Goal: Information Seeking & Learning: Learn about a topic

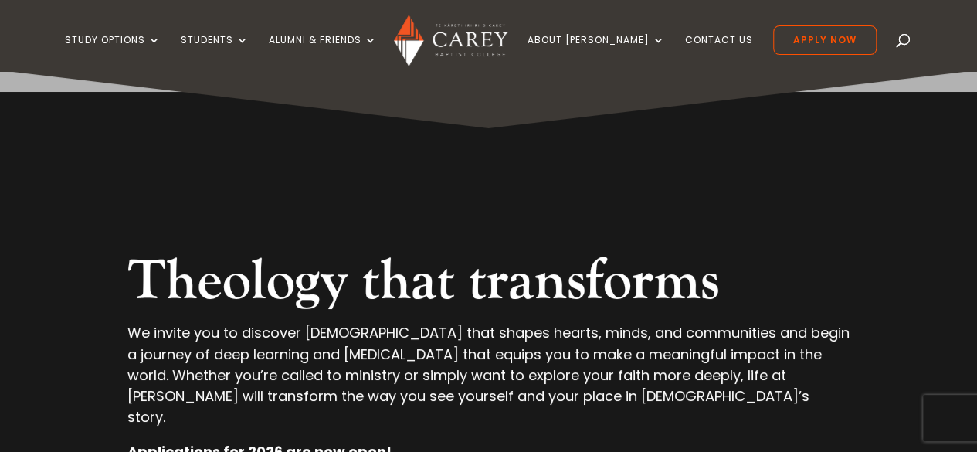
click at [903, 43] on span at bounding box center [903, 43] width 0 height 0
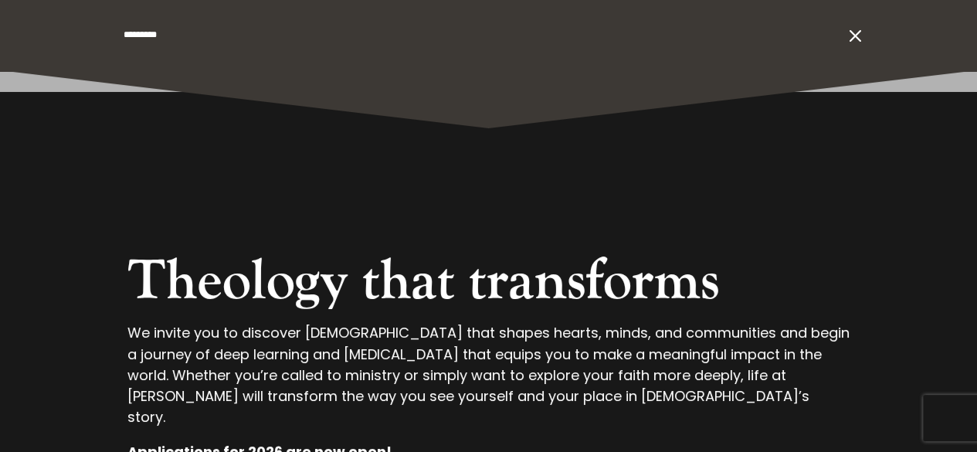
type input "*********"
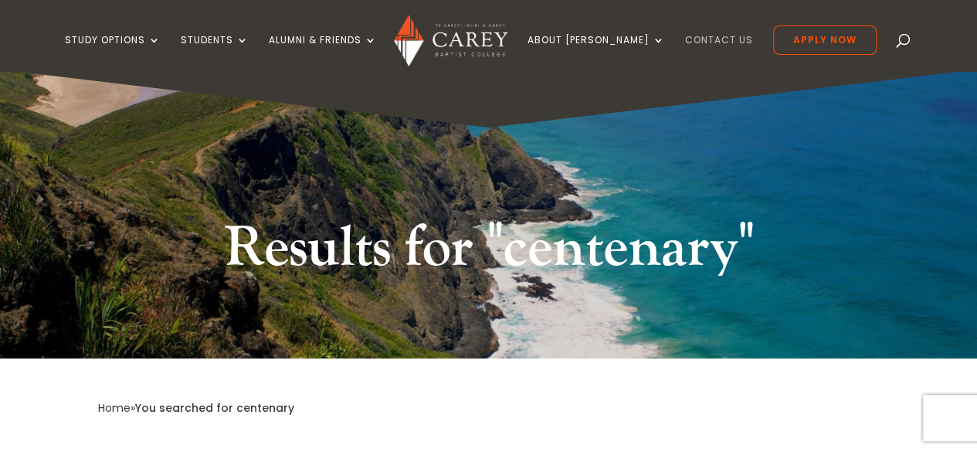
click at [691, 41] on link "Contact Us" at bounding box center [719, 53] width 68 height 36
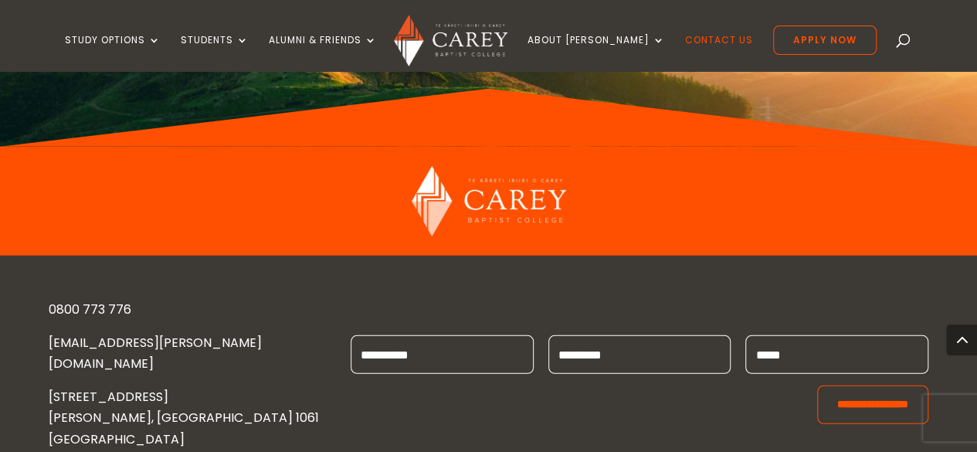
scroll to position [2166, 0]
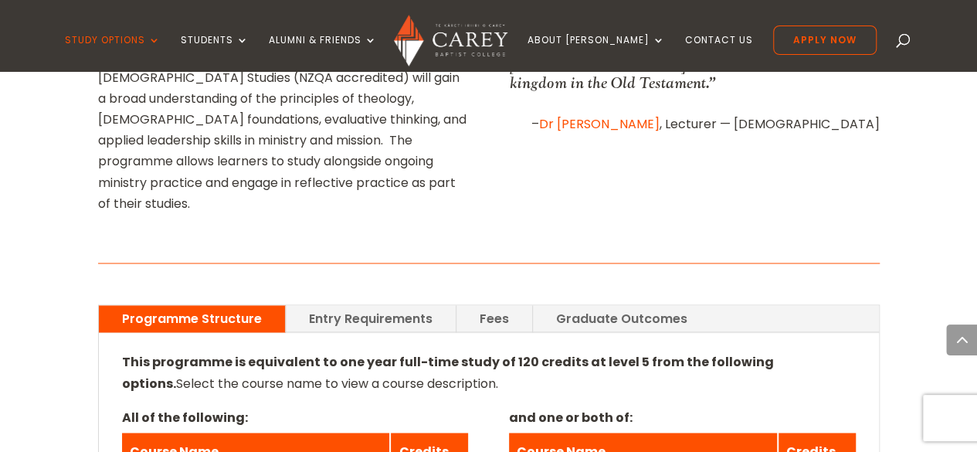
scroll to position [1270, 0]
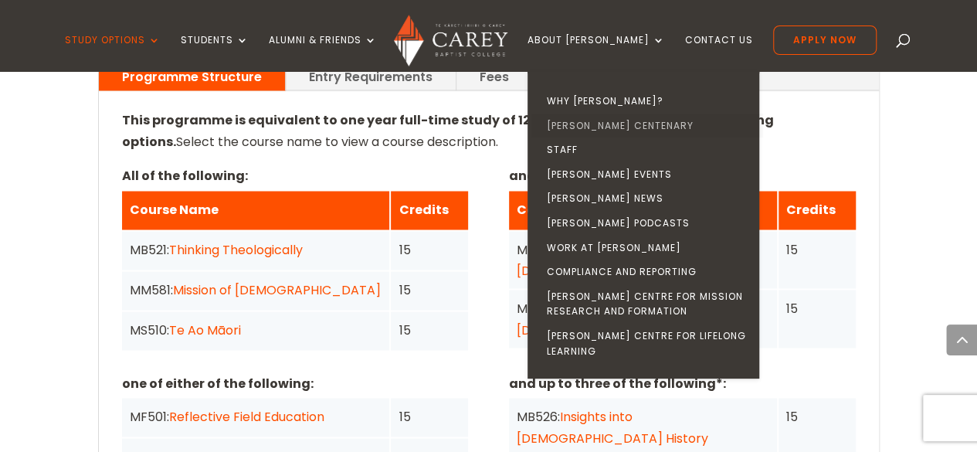
click at [627, 123] on link "[PERSON_NAME] Centenary" at bounding box center [647, 126] width 232 height 25
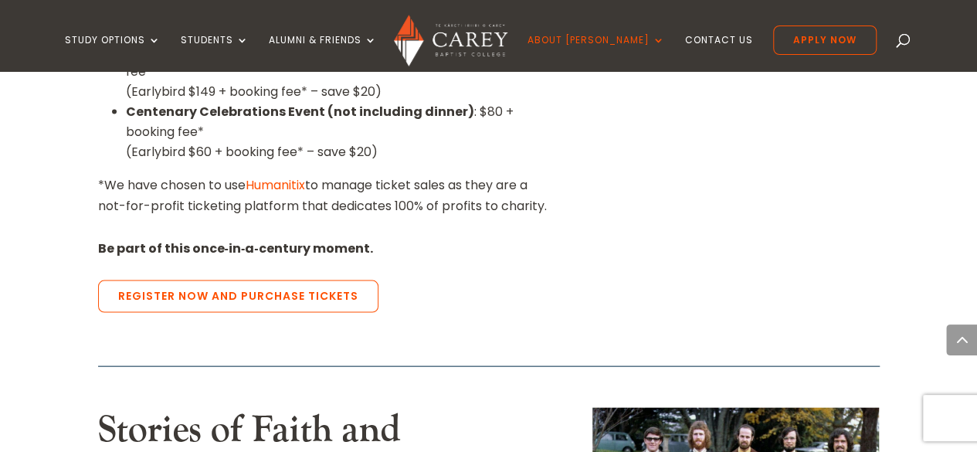
scroll to position [1481, 0]
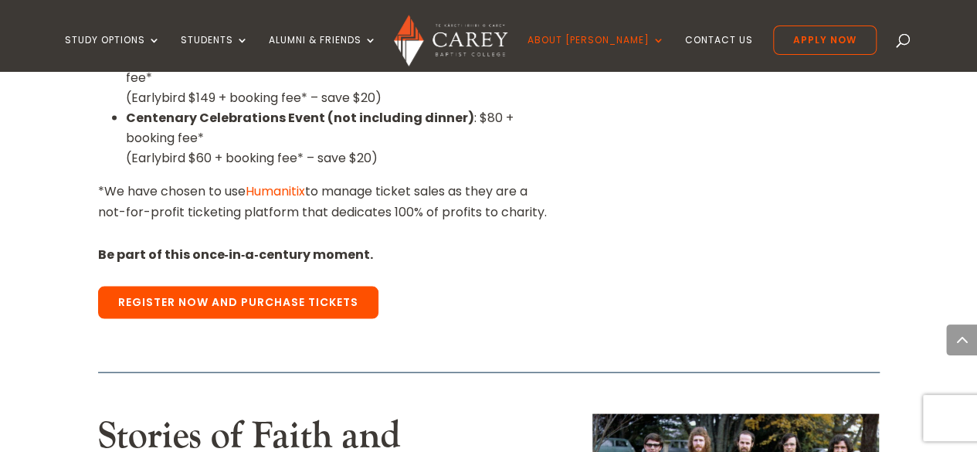
click at [276, 286] on link "Register Now and Purchase Tickets" at bounding box center [238, 302] width 280 height 32
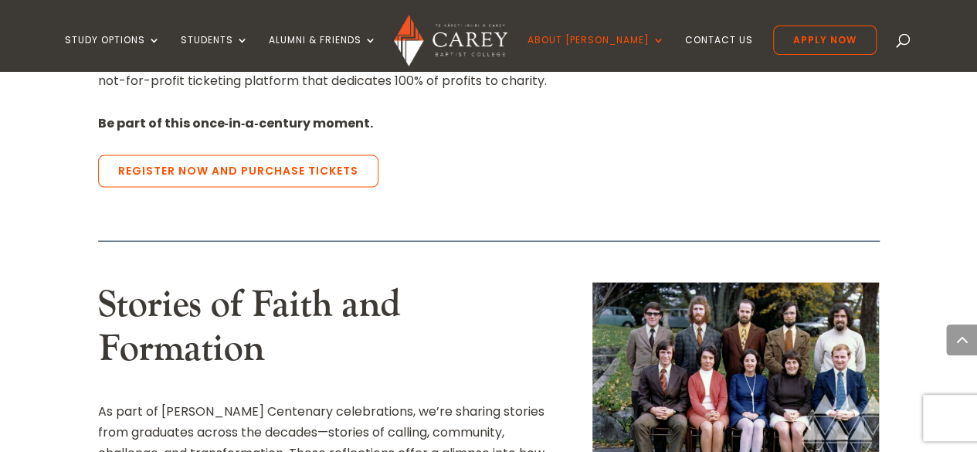
scroll to position [1644, 0]
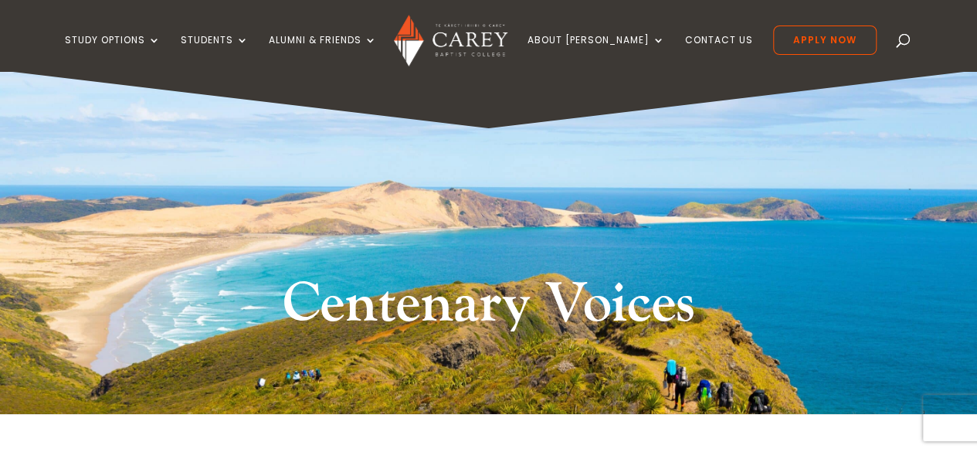
click at [972, 55] on div "Study Options Certificate in [DEMOGRAPHIC_DATA] Leadership (Micro-credential) I…" at bounding box center [488, 35] width 977 height 71
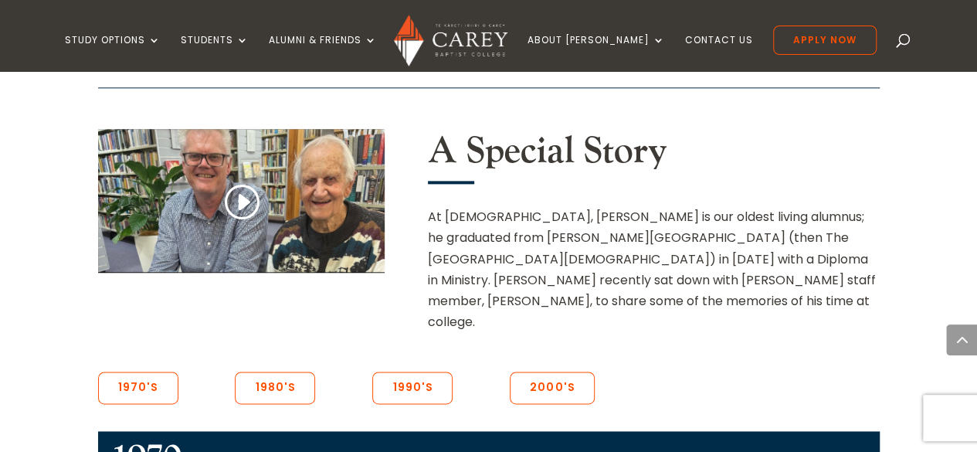
scroll to position [840, 0]
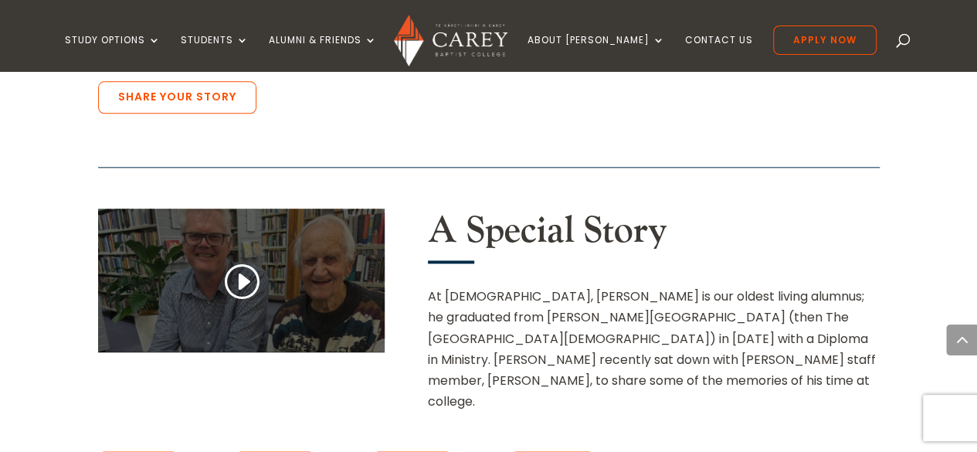
click at [243, 286] on link at bounding box center [240, 282] width 37 height 41
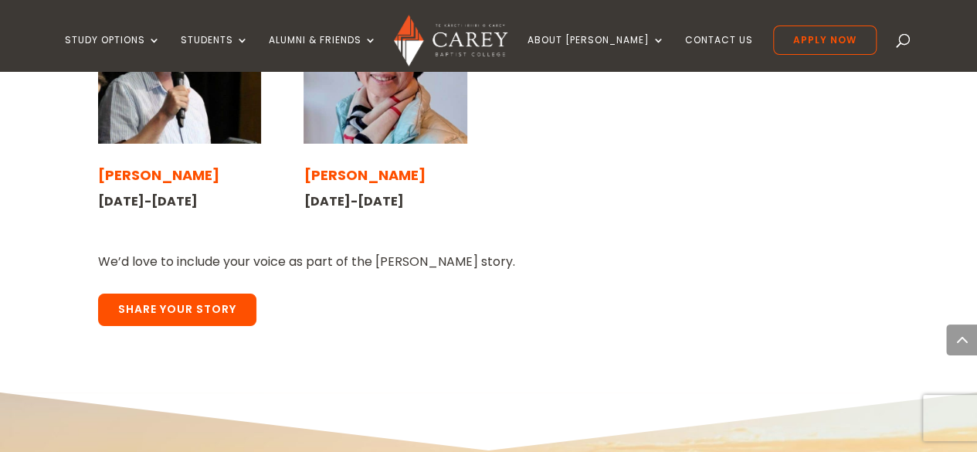
scroll to position [2702, 0]
